Goal: Navigation & Orientation: Find specific page/section

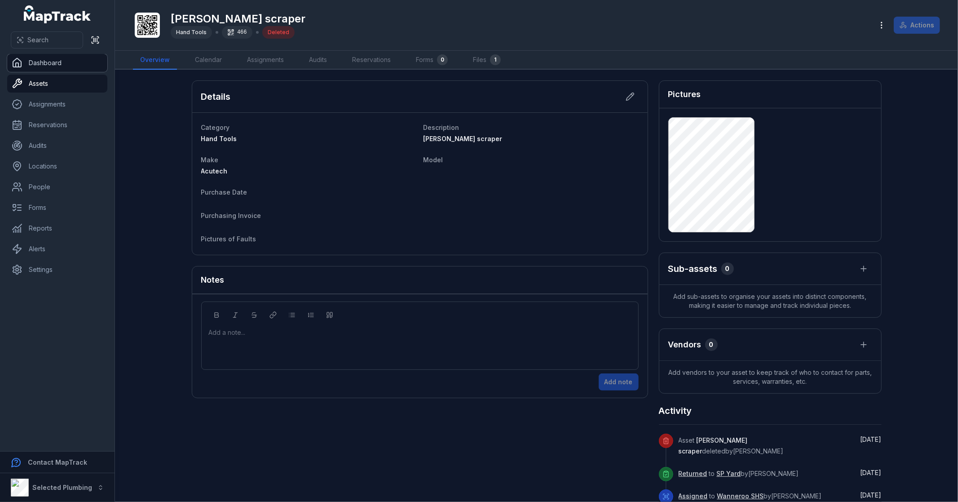
click at [44, 65] on link "Dashboard" at bounding box center [57, 63] width 100 height 18
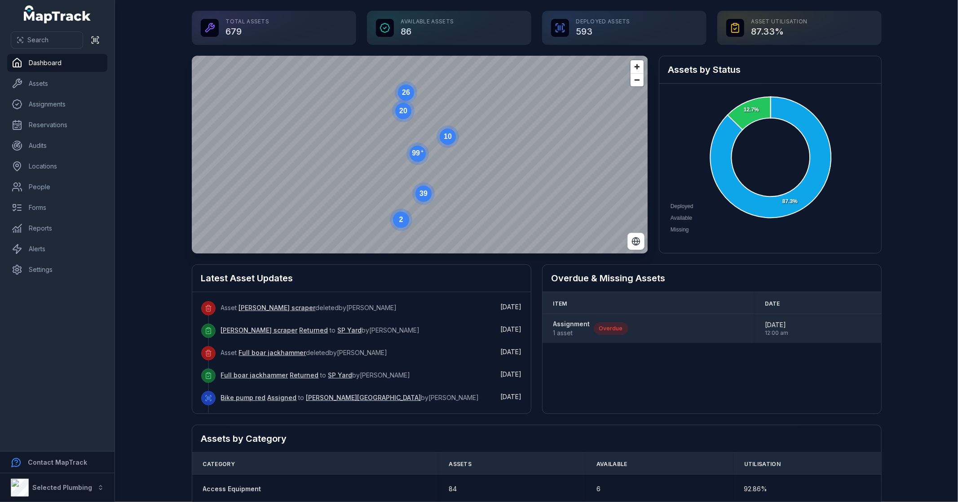
click at [568, 324] on strong "Assignment" at bounding box center [571, 323] width 37 height 9
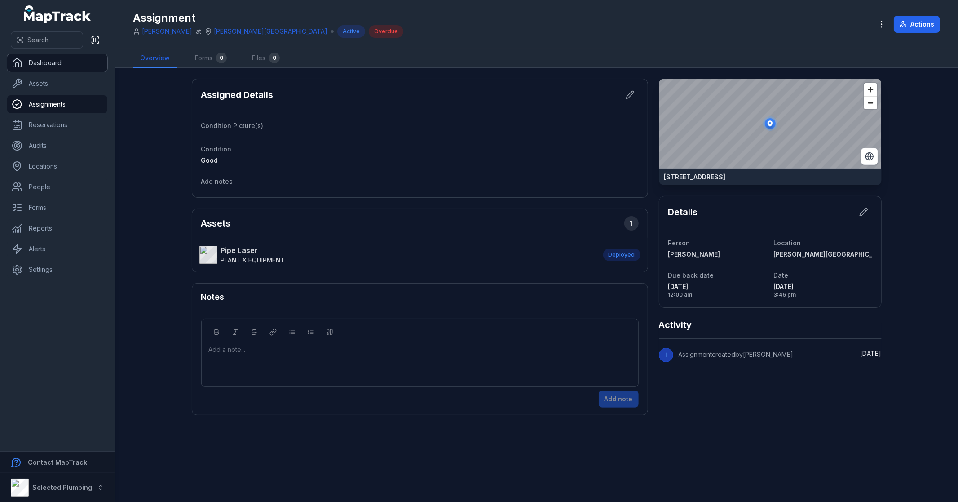
click at [40, 66] on link "Dashboard" at bounding box center [57, 63] width 100 height 18
